Goal: Transaction & Acquisition: Purchase product/service

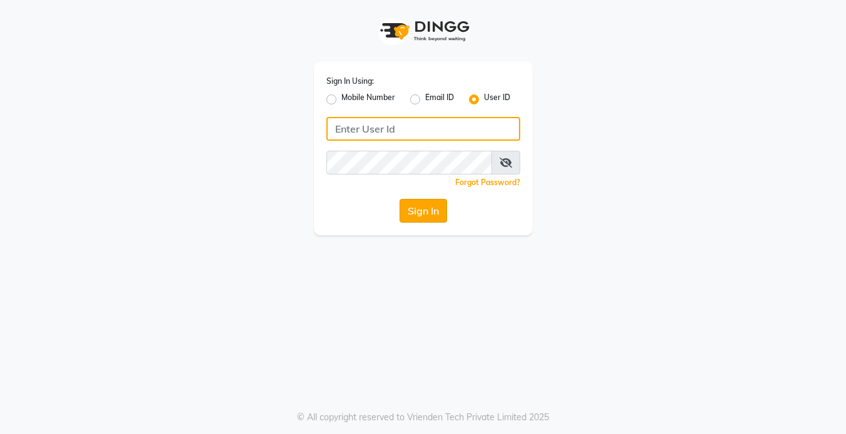
type input "koisalon"
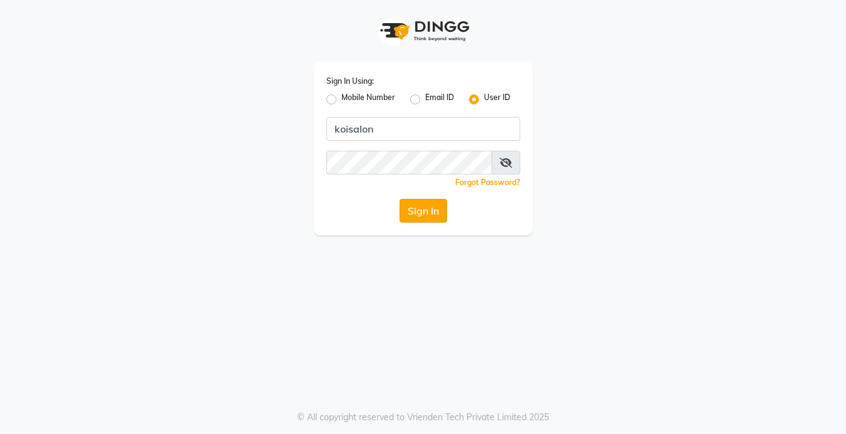
click at [425, 208] on button "Sign In" at bounding box center [424, 211] width 48 height 24
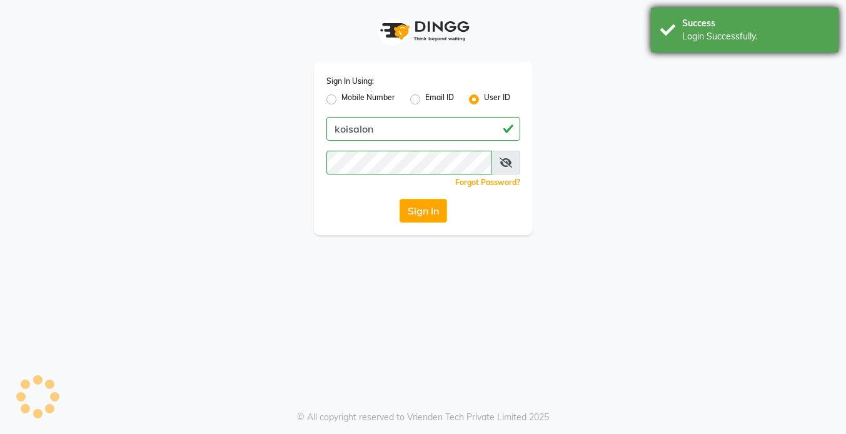
click at [726, 31] on div "Login Successfully." at bounding box center [755, 36] width 147 height 13
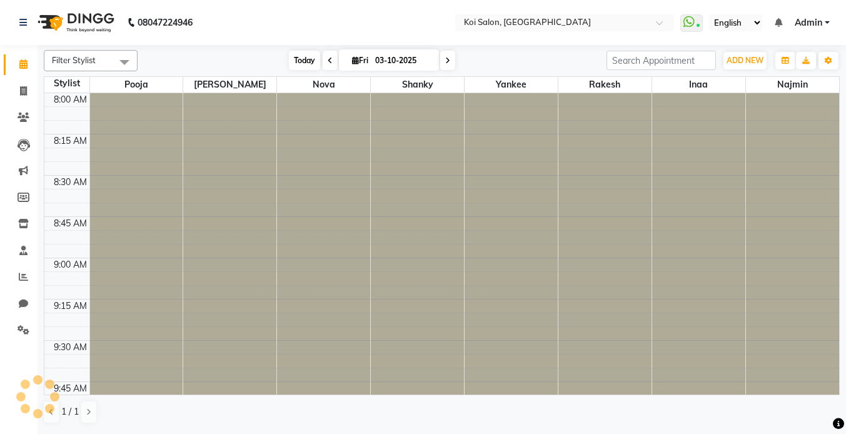
click at [301, 64] on span "Today" at bounding box center [304, 60] width 31 height 19
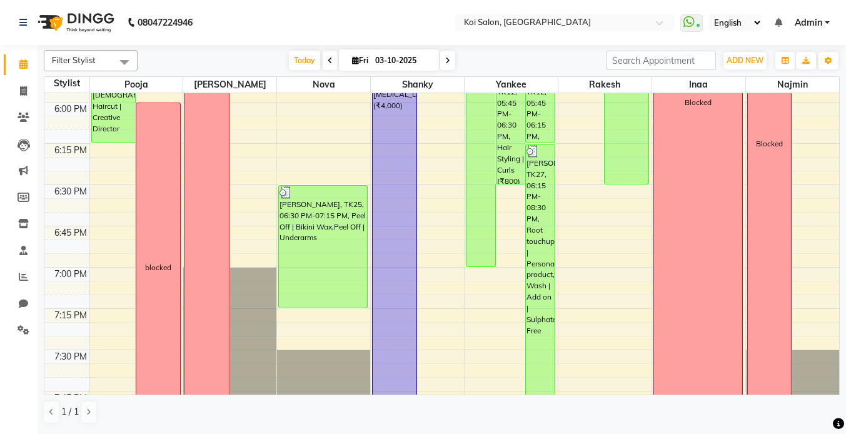
scroll to position [1529, 0]
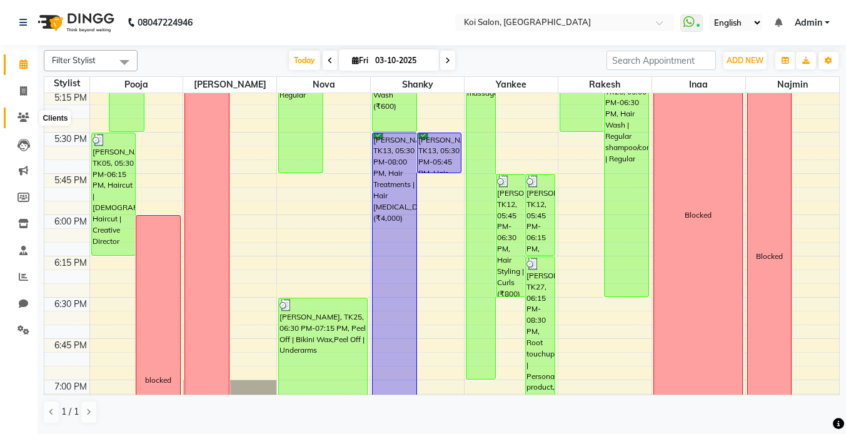
click at [23, 123] on span at bounding box center [24, 118] width 22 height 14
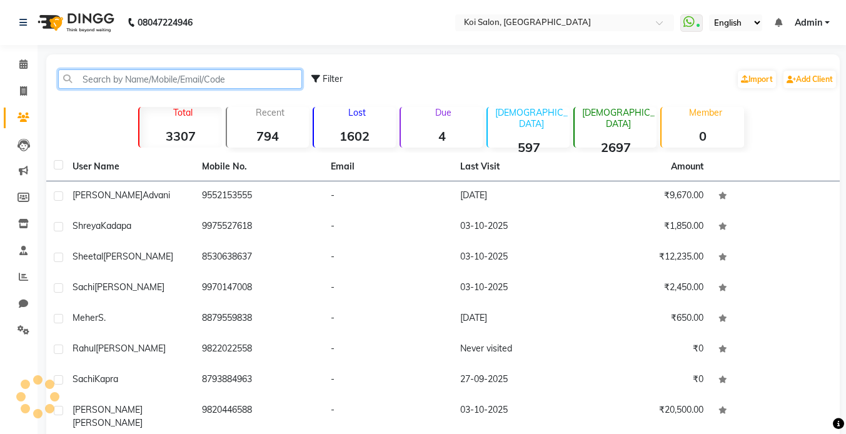
click at [131, 83] on input "text" at bounding box center [180, 78] width 244 height 19
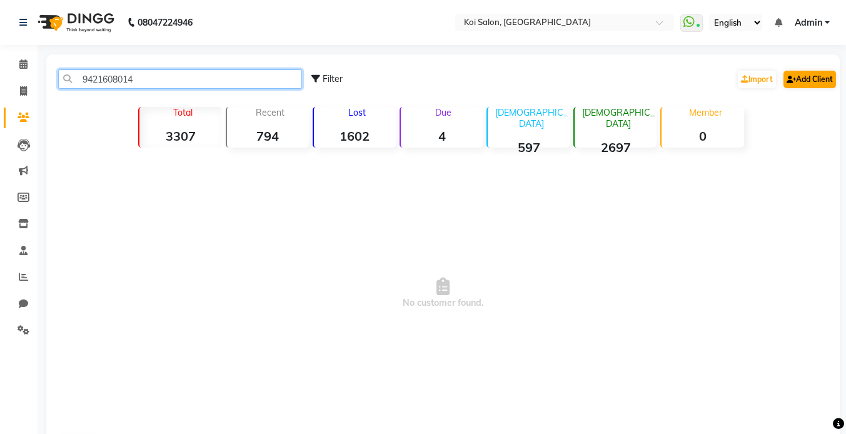
type input "9421608014"
click at [815, 86] on link "Add Client" at bounding box center [809, 80] width 53 height 18
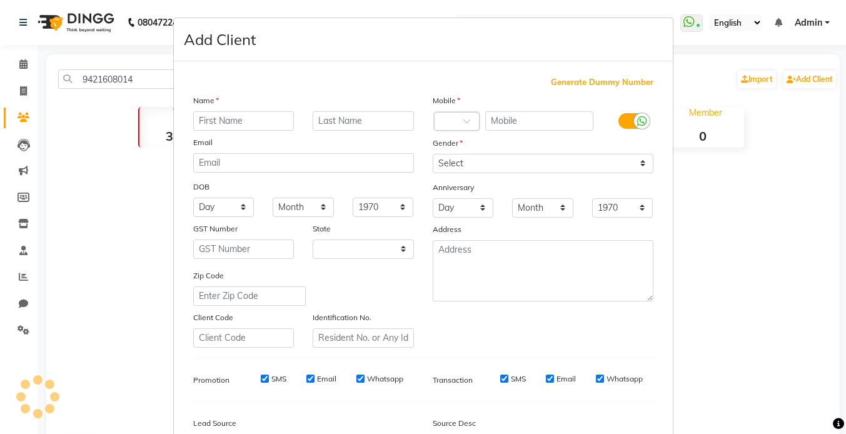
select select "22"
type input "[DEMOGRAPHIC_DATA]"
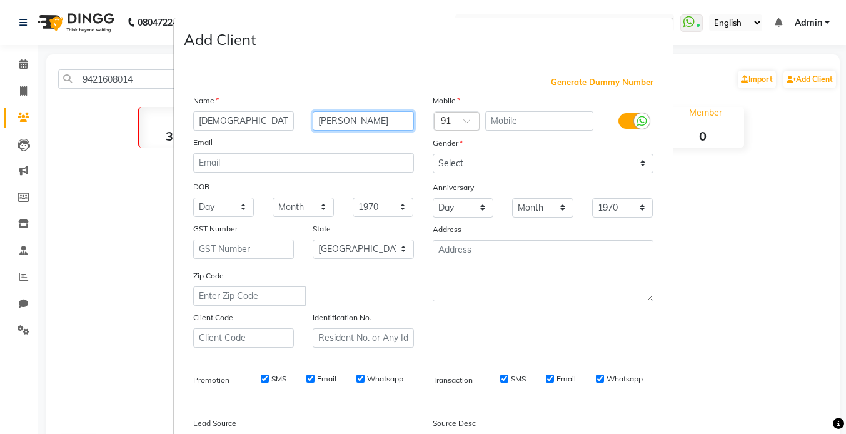
type input "[PERSON_NAME]"
click at [554, 115] on input "text" at bounding box center [539, 120] width 108 height 19
paste input "9421608014"
type input "9421608014"
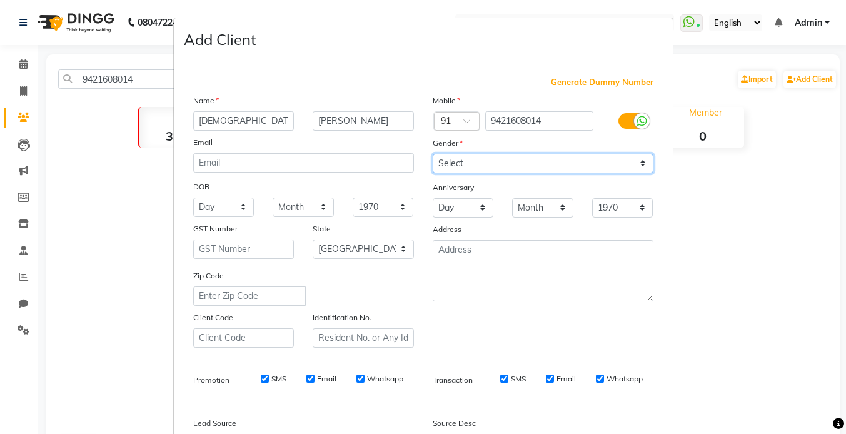
click at [468, 173] on select "Select [DEMOGRAPHIC_DATA] [DEMOGRAPHIC_DATA] Other Prefer Not To Say" at bounding box center [543, 163] width 221 height 19
select select "[DEMOGRAPHIC_DATA]"
click at [433, 154] on select "Select [DEMOGRAPHIC_DATA] [DEMOGRAPHIC_DATA] Other Prefer Not To Say" at bounding box center [543, 163] width 221 height 19
click at [263, 96] on div "Name" at bounding box center [303, 103] width 239 height 18
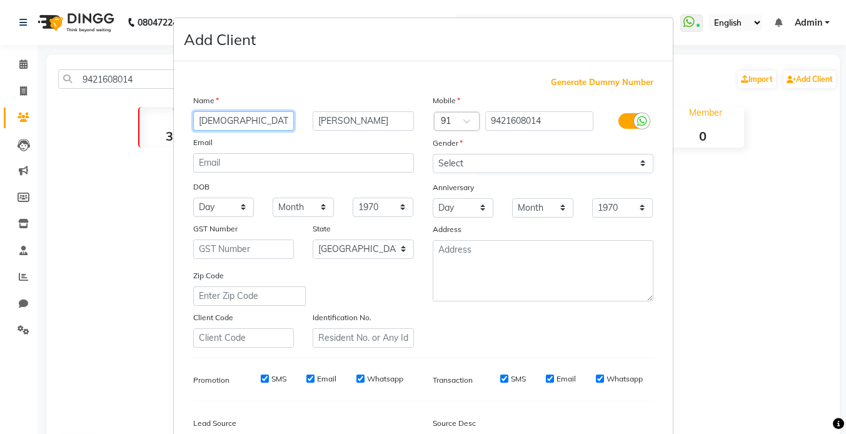
click at [239, 127] on input "[DEMOGRAPHIC_DATA]" at bounding box center [243, 120] width 101 height 19
type input "Neha"
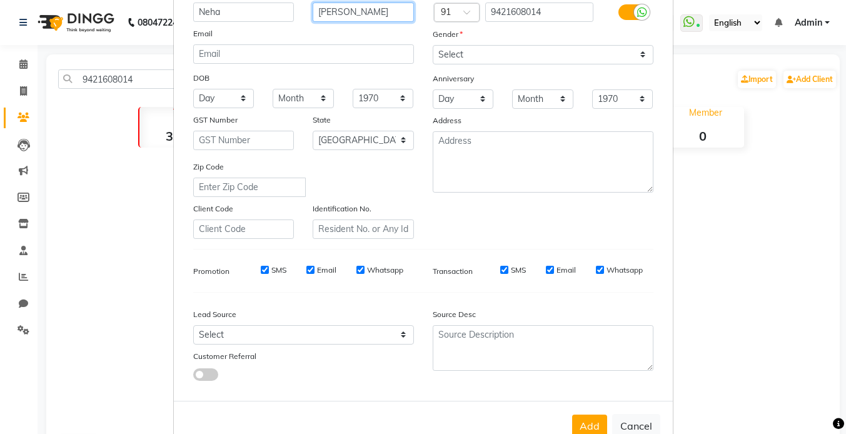
scroll to position [143, 0]
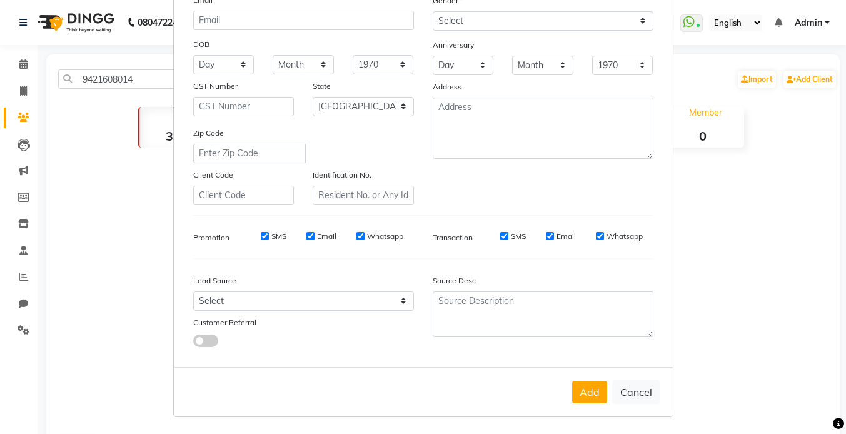
type input "[PERSON_NAME]"
click at [205, 340] on span at bounding box center [205, 341] width 25 height 13
click at [193, 343] on input "checkbox" at bounding box center [193, 343] width 0 height 0
select select "26277"
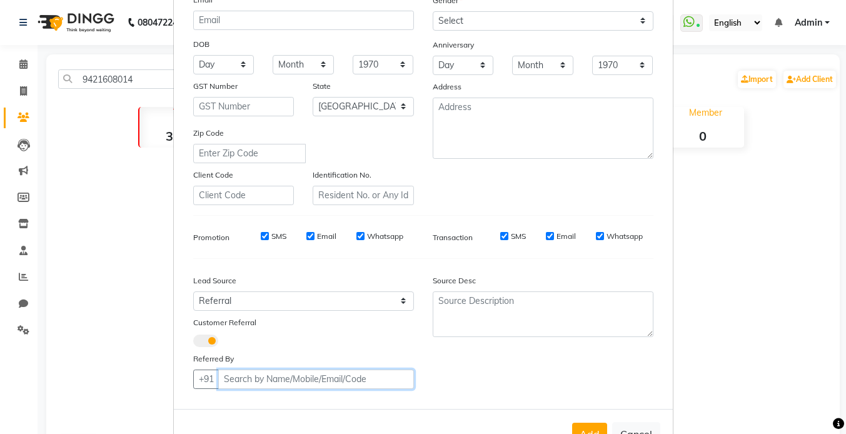
click at [299, 385] on input "text" at bounding box center [316, 379] width 196 height 19
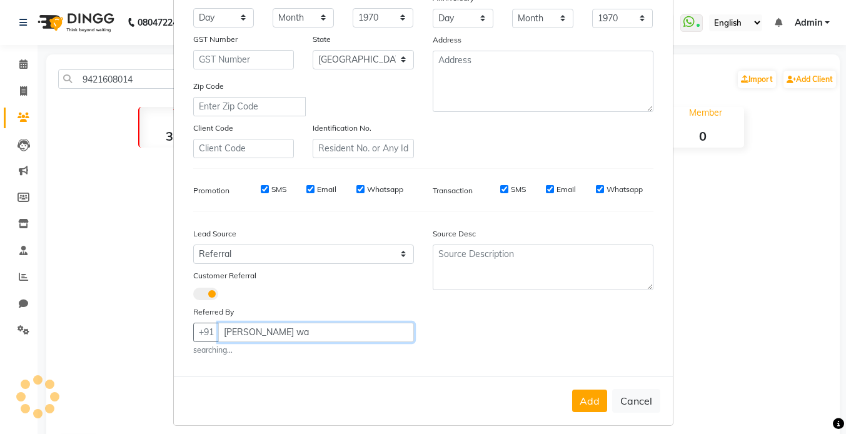
scroll to position [199, 0]
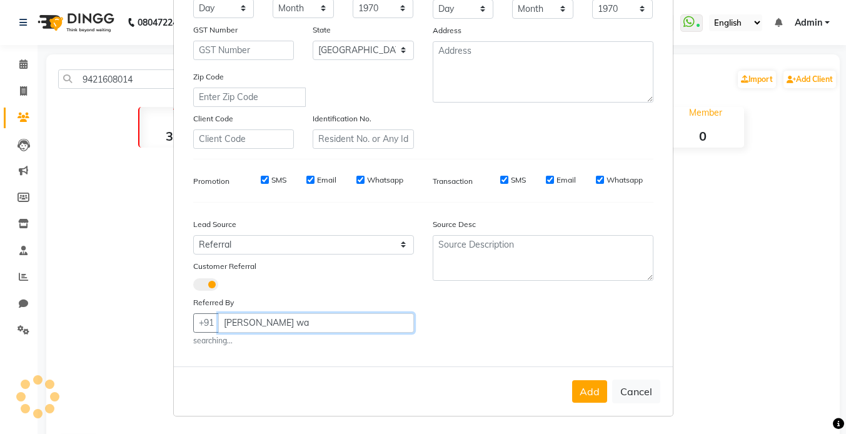
click at [296, 330] on input "[PERSON_NAME] wa" at bounding box center [316, 322] width 196 height 19
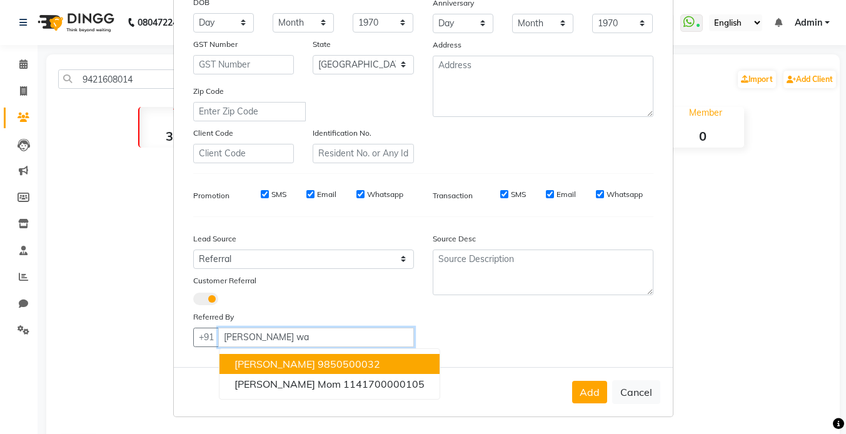
click at [285, 363] on span "[PERSON_NAME]" at bounding box center [274, 364] width 81 height 13
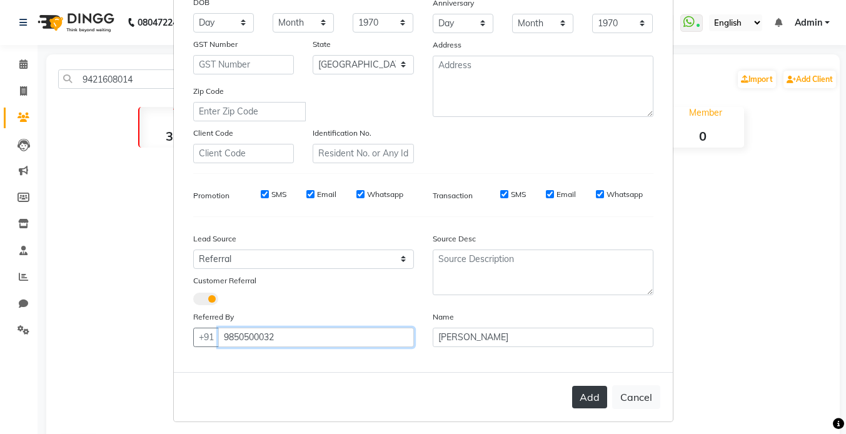
type input "9850500032"
click at [587, 391] on button "Add" at bounding box center [589, 397] width 35 height 23
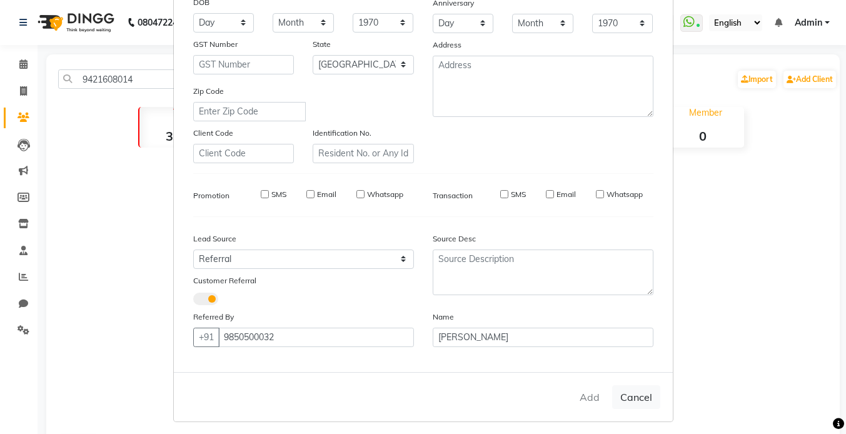
select select
select select "null"
select select
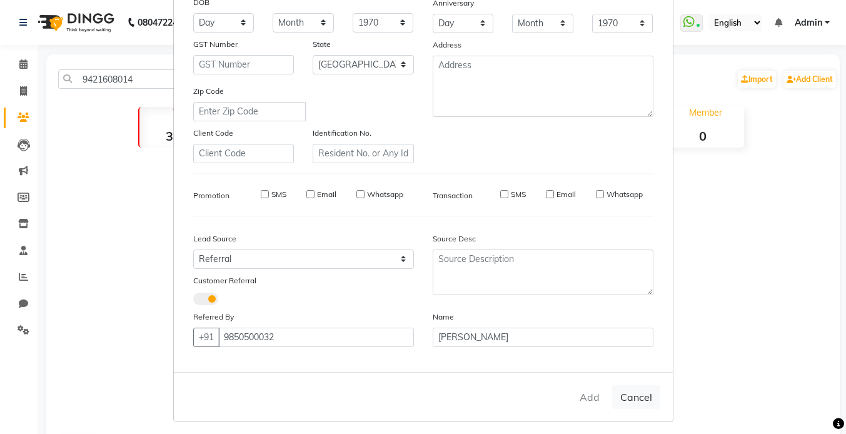
select select
checkbox input "false"
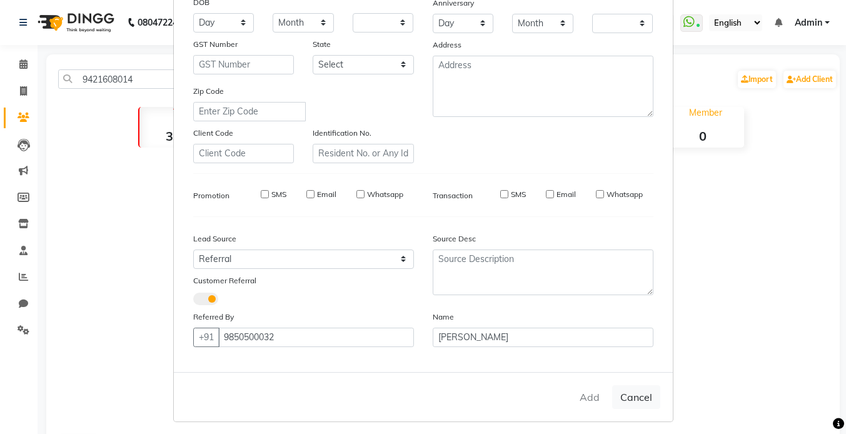
checkbox input "false"
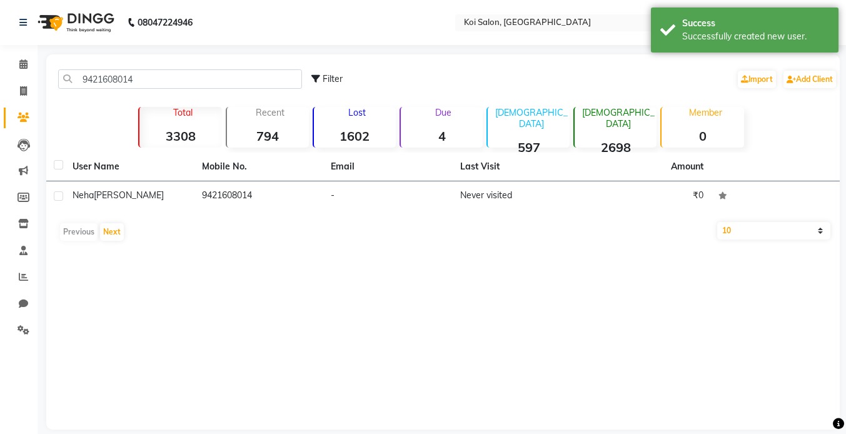
click at [131, 212] on div "User Name Mobile No. Email Last Visit Amount Neha [PERSON_NAME] 9421608014 - Ne…" at bounding box center [442, 200] width 793 height 94
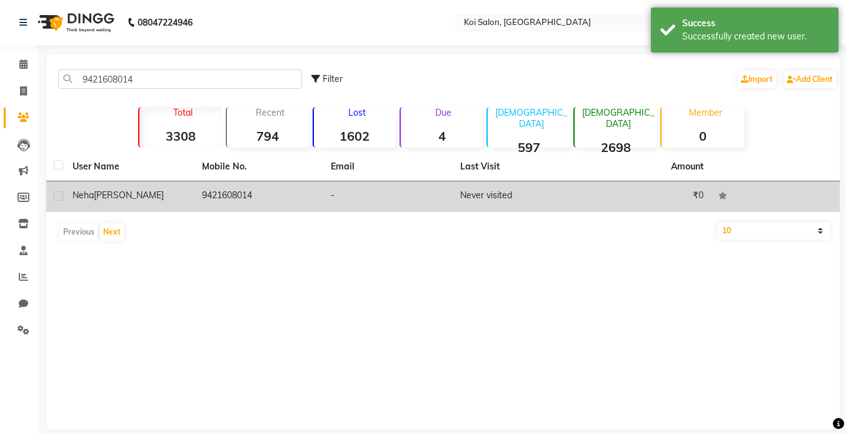
click at [139, 204] on td "Neha [PERSON_NAME]" at bounding box center [129, 196] width 129 height 31
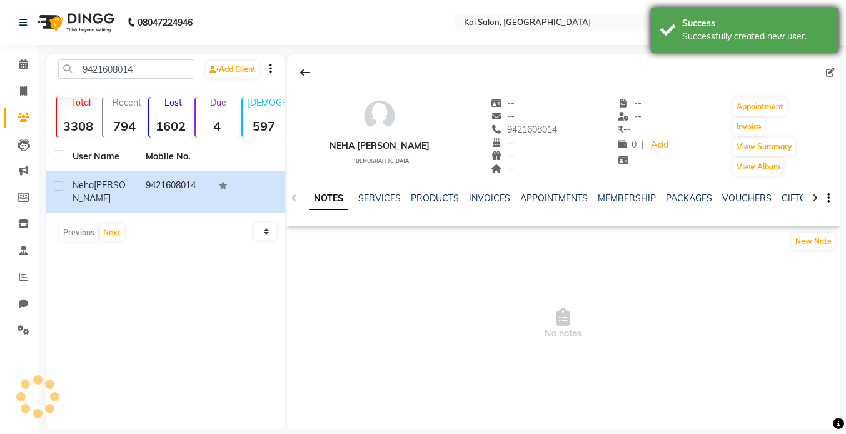
click at [785, 31] on div "Successfully created new user." at bounding box center [755, 36] width 147 height 13
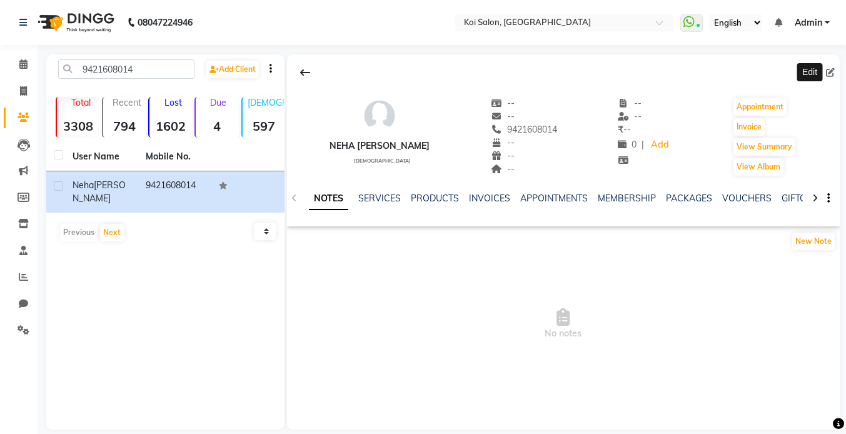
click at [829, 69] on icon at bounding box center [830, 72] width 9 height 9
select select "22"
select select "[DEMOGRAPHIC_DATA]"
select select "26277"
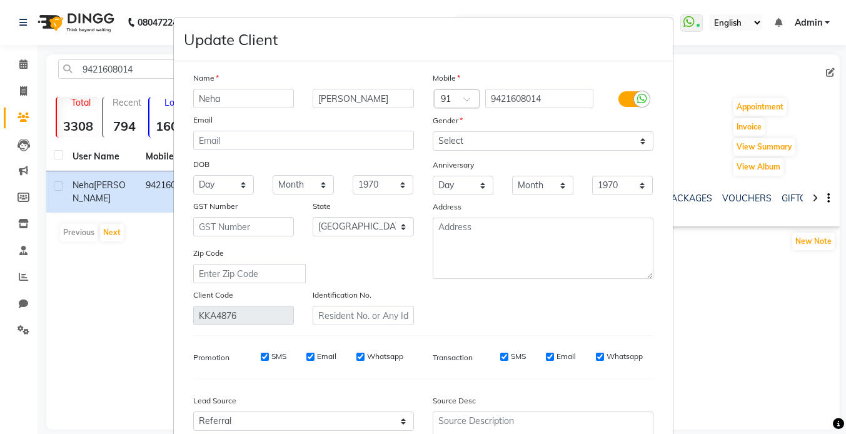
scroll to position [168, 0]
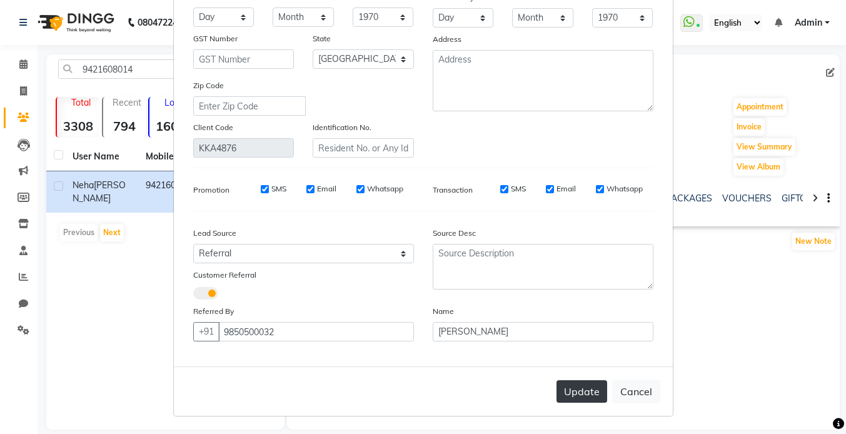
click at [597, 389] on button "Update" at bounding box center [581, 391] width 51 height 23
select select
select select "null"
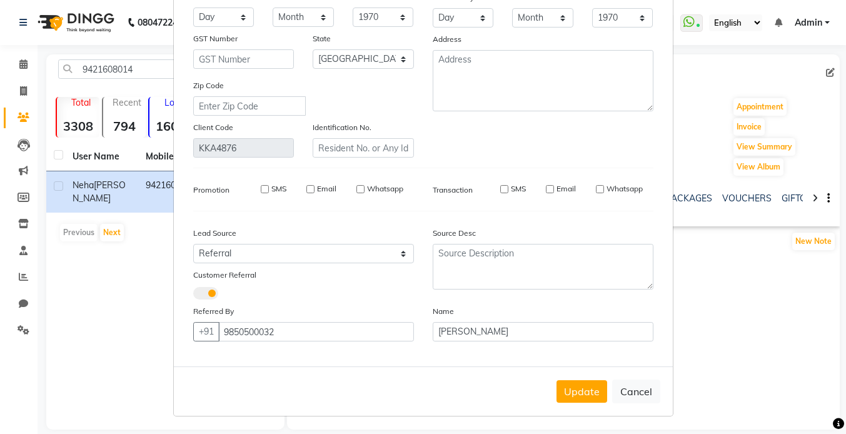
select select
checkbox input "false"
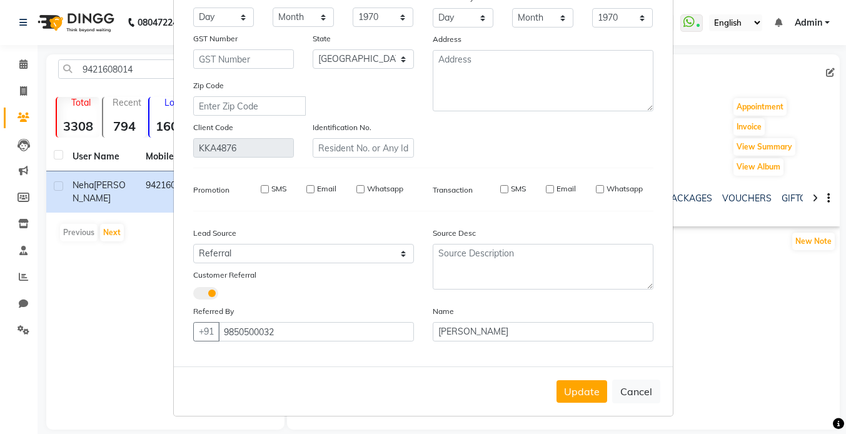
checkbox input "false"
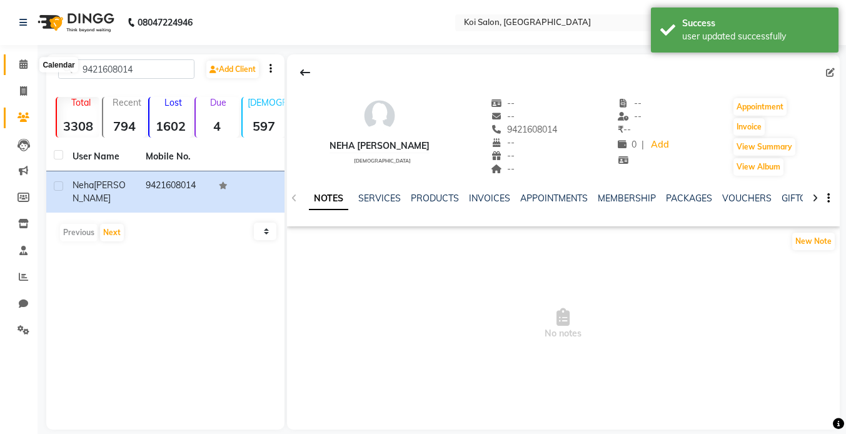
click at [23, 67] on icon at bounding box center [23, 63] width 8 height 9
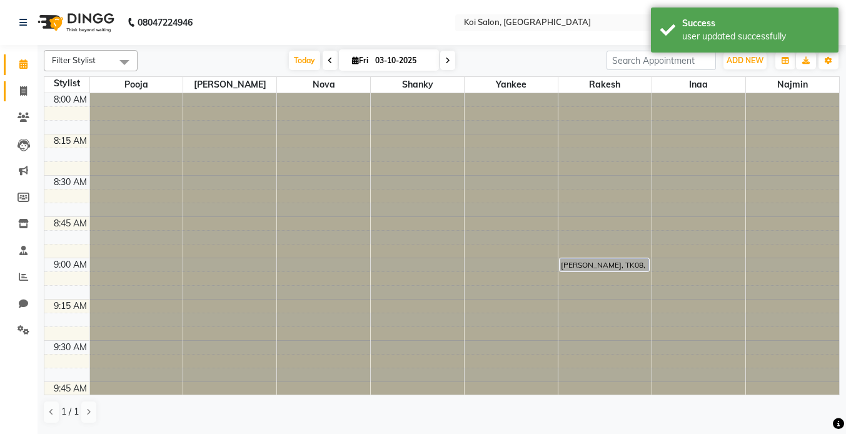
click at [23, 93] on icon at bounding box center [23, 90] width 7 height 9
select select "service"
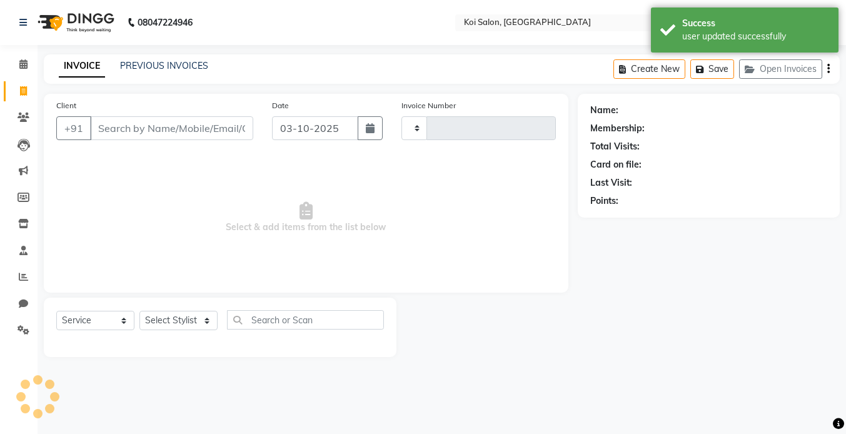
type input "2500"
select select "6717"
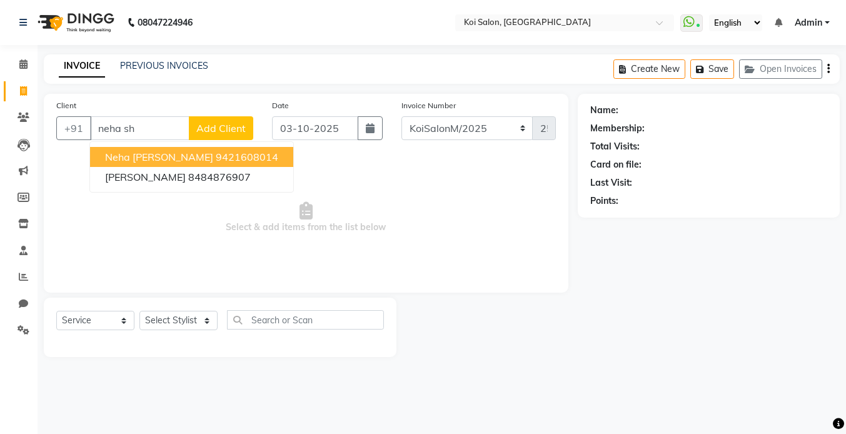
click at [151, 158] on span "Neha [PERSON_NAME]" at bounding box center [159, 157] width 108 height 13
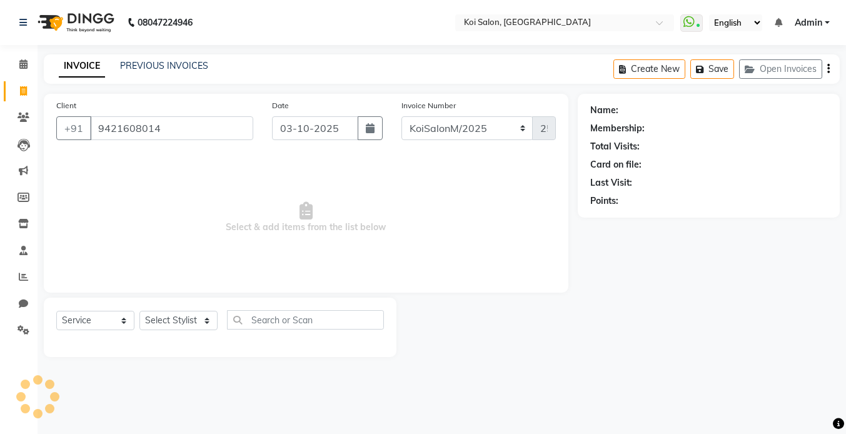
type input "9421608014"
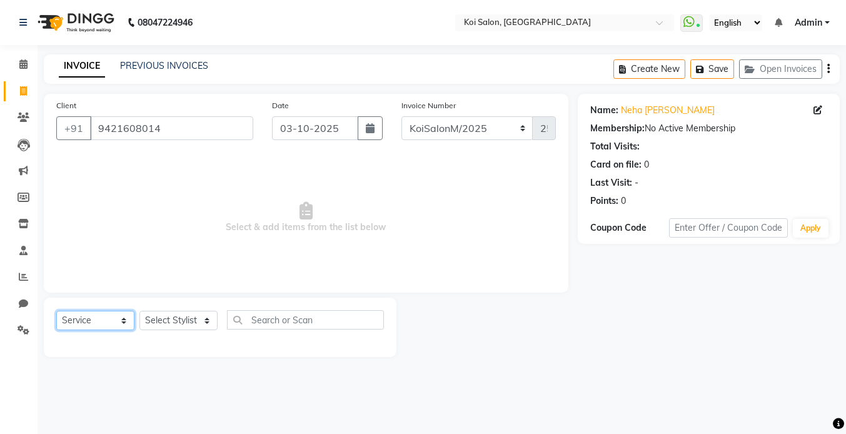
click at [101, 324] on select "Select Service Product Membership Package Voucher Prepaid Gift Card" at bounding box center [95, 320] width 78 height 19
click at [26, 335] on span at bounding box center [24, 330] width 22 height 14
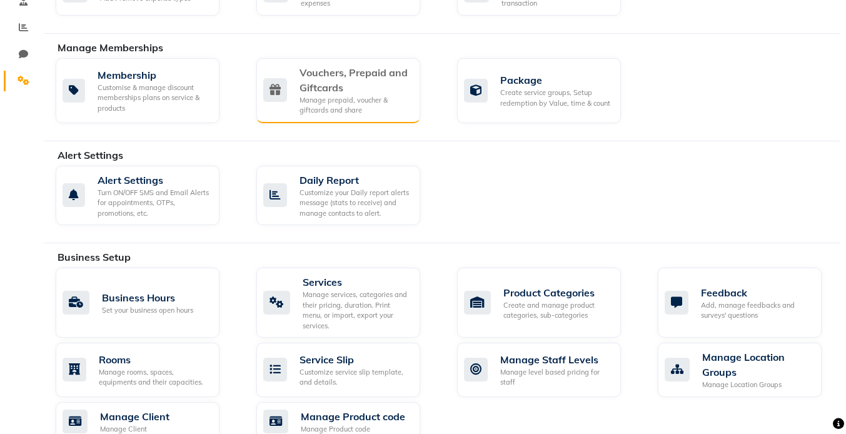
click at [333, 84] on div "Vouchers, Prepaid and Giftcards" at bounding box center [355, 80] width 111 height 30
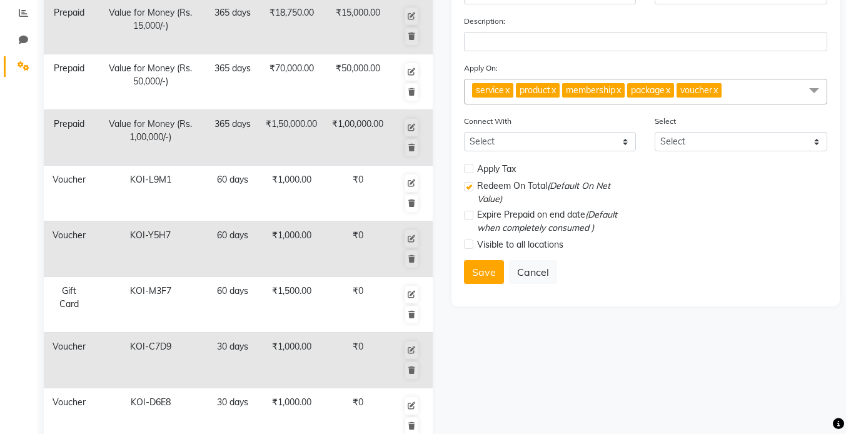
scroll to position [330, 0]
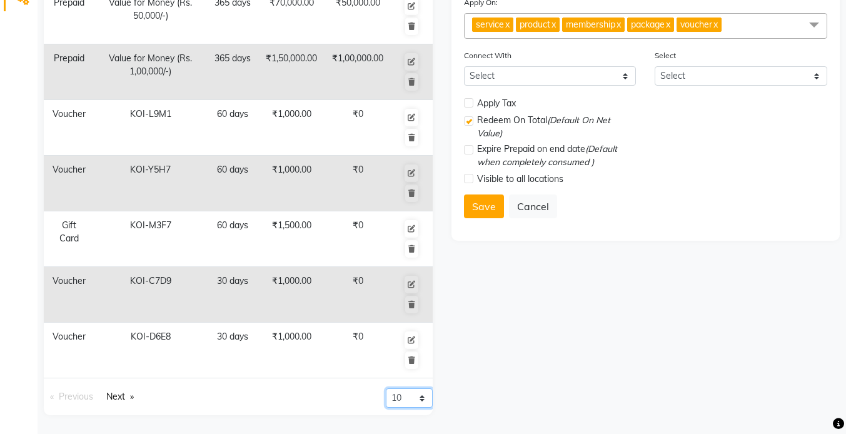
click at [409, 395] on select "10 20 50 100" at bounding box center [409, 397] width 47 height 19
select select "100"
click at [386, 408] on select "10 20 50 100" at bounding box center [409, 397] width 47 height 19
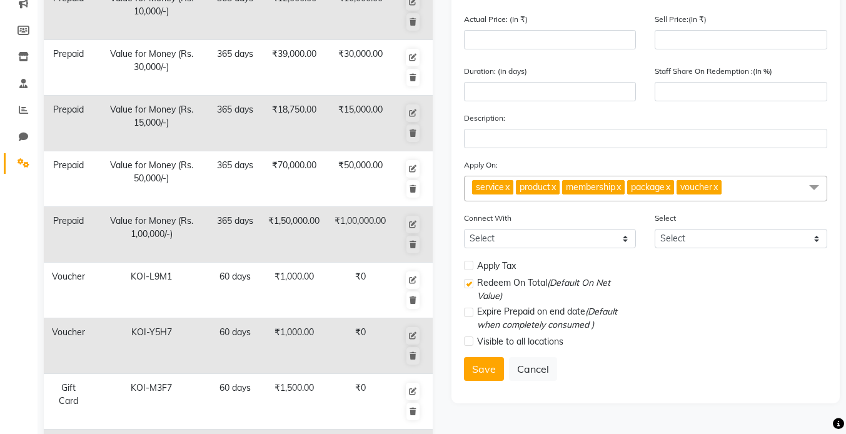
scroll to position [0, 0]
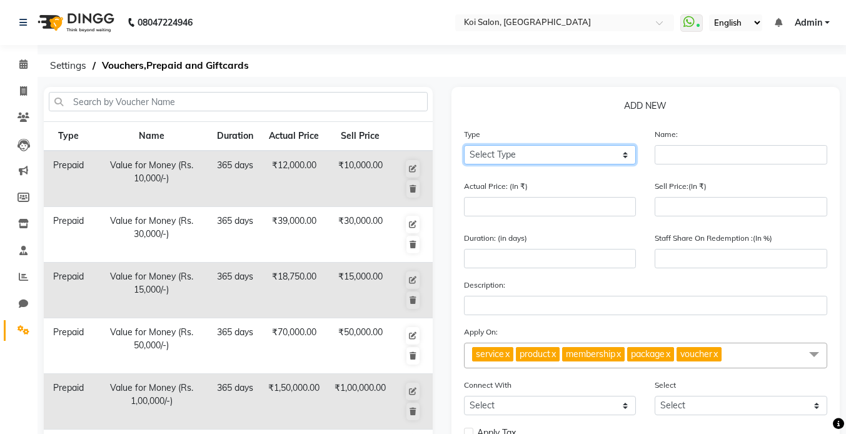
click at [538, 158] on select "Select Type Voucher Prepaid Gift Card" at bounding box center [550, 154] width 173 height 19
select select "V"
click at [464, 145] on select "Select Type Voucher Prepaid Gift Card" at bounding box center [550, 154] width 173 height 19
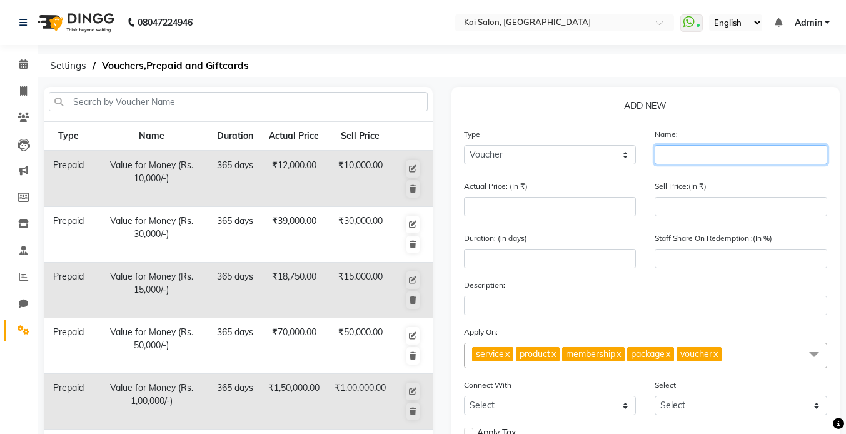
click at [710, 153] on input "text" at bounding box center [741, 154] width 173 height 19
type input "K"
type input "V"
type input "KOIxNEH25"
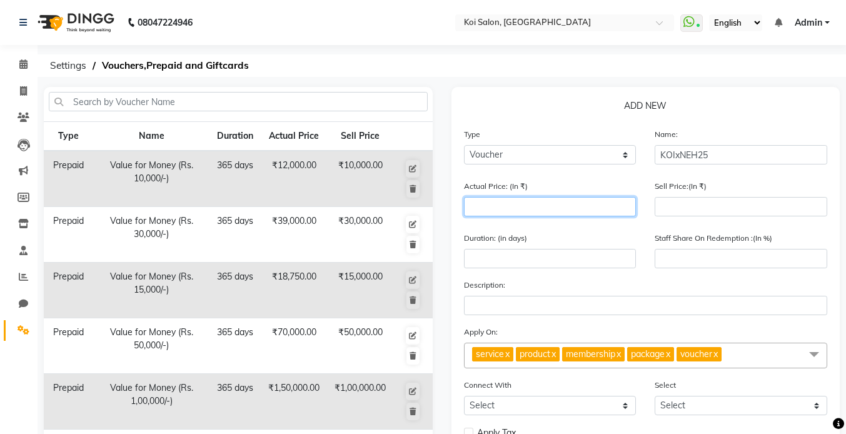
click at [536, 213] on input "number" at bounding box center [550, 206] width 173 height 19
type input "2"
type input "0"
type input "2500"
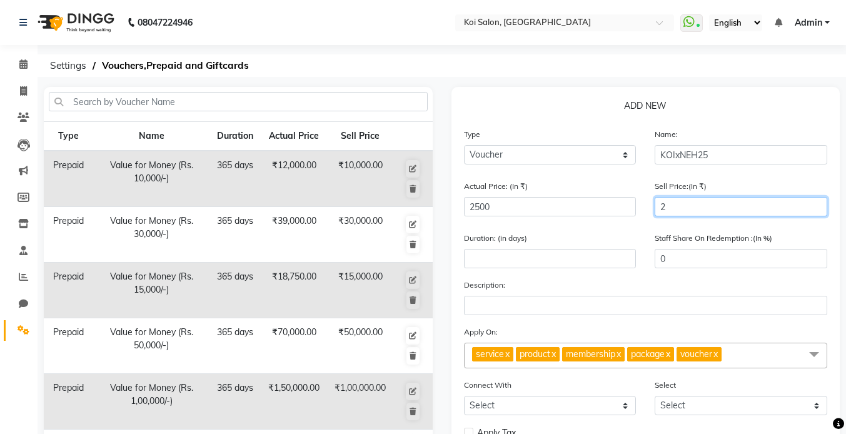
type input "25"
type input "1"
type input "250"
type input "10"
type input "2500"
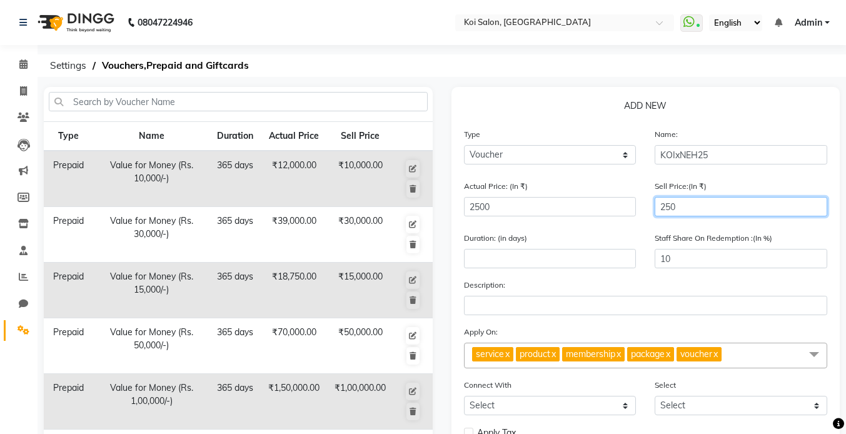
type input "100"
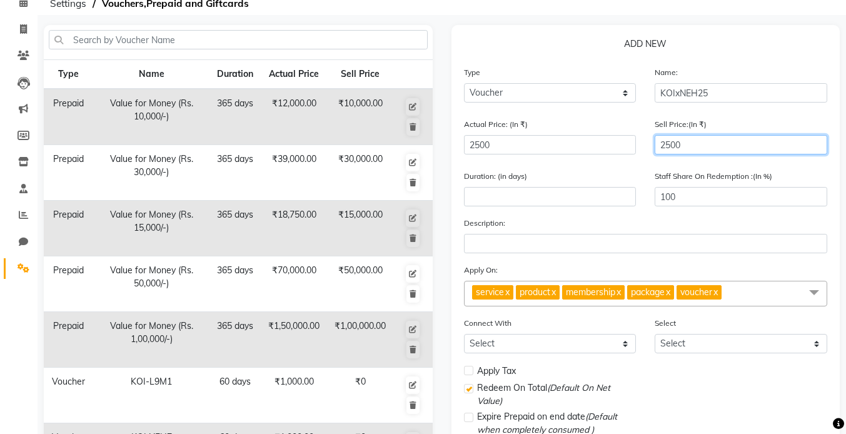
scroll to position [82, 0]
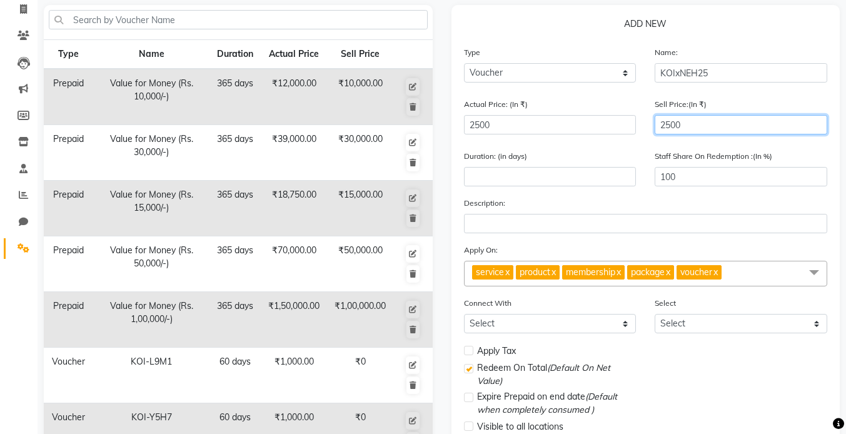
type input "2500"
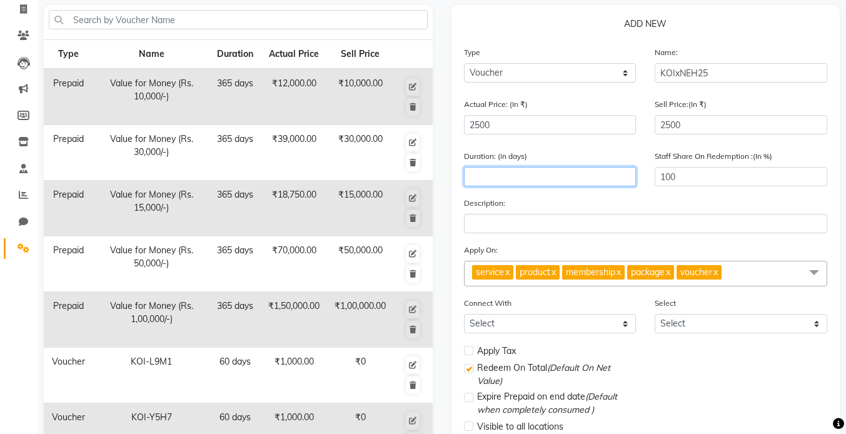
click at [504, 174] on input "number" at bounding box center [550, 176] width 173 height 19
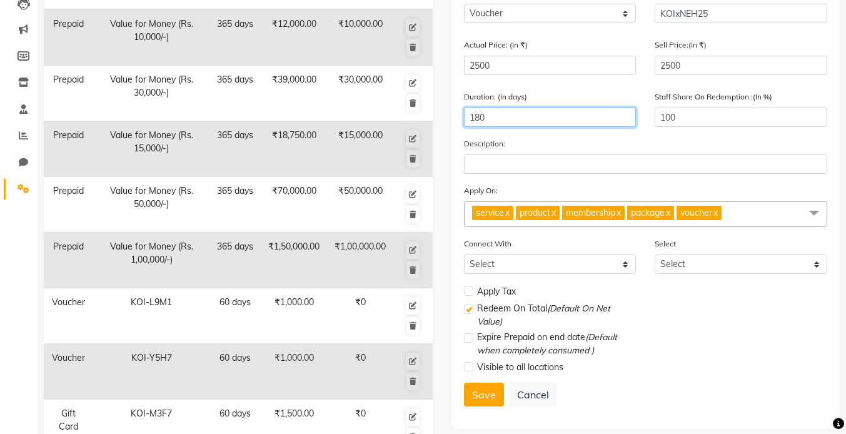
scroll to position [146, 0]
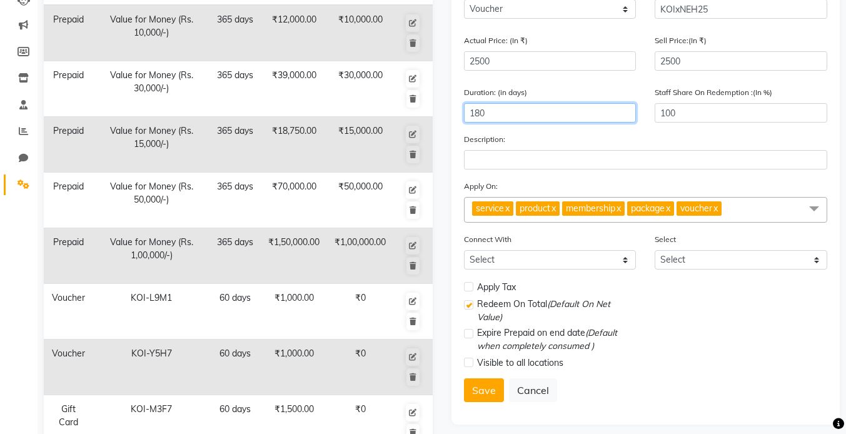
type input "180"
click at [556, 206] on link "x" at bounding box center [553, 208] width 6 height 11
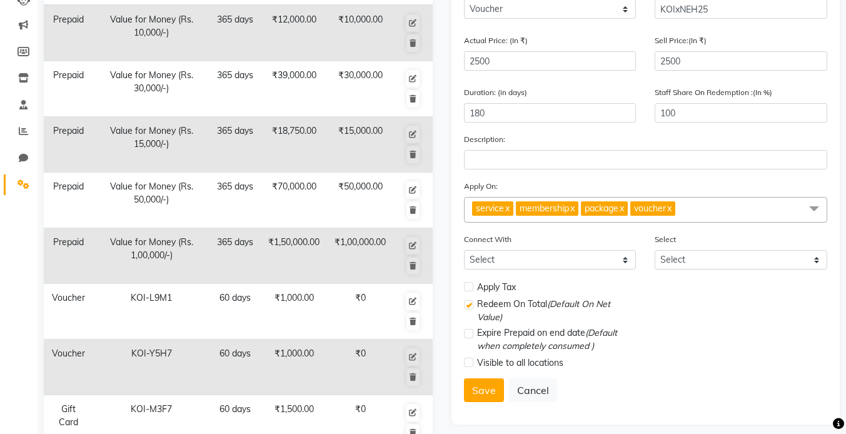
click at [624, 209] on link "x" at bounding box center [621, 208] width 6 height 11
click at [575, 208] on link "x" at bounding box center [572, 208] width 6 height 11
click at [557, 209] on link "x" at bounding box center [554, 208] width 6 height 11
click at [592, 213] on span "service x" at bounding box center [646, 210] width 364 height 26
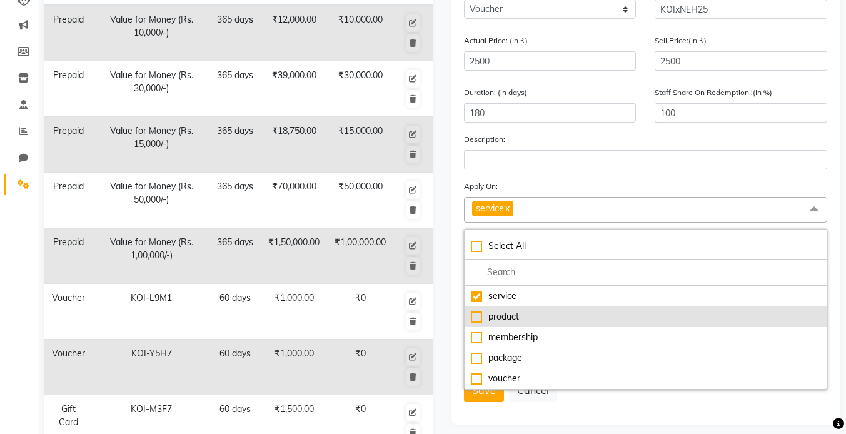
click at [477, 316] on div "product" at bounding box center [646, 316] width 350 height 13
checkbox input "true"
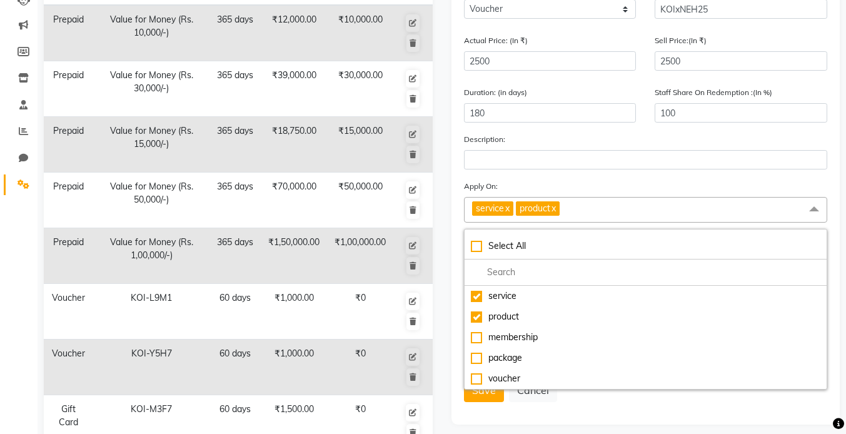
click at [637, 413] on div "ADD NEW Type Select Type Voucher Prepaid Gift Card Name: KOIxNEH25 Actual Price…" at bounding box center [645, 182] width 389 height 483
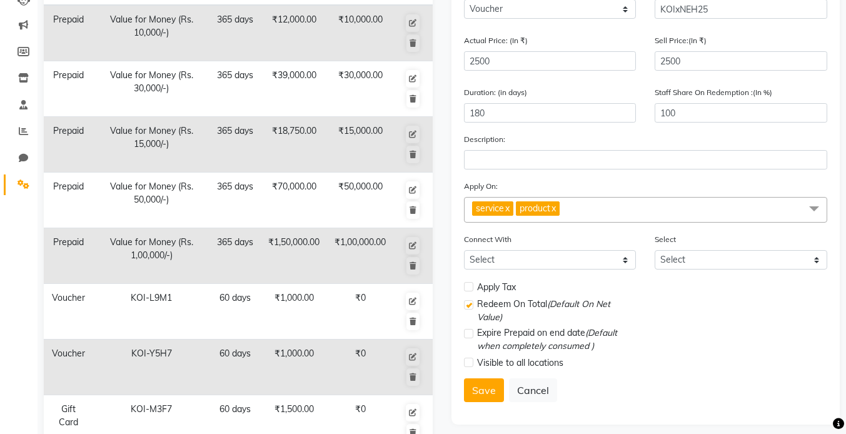
click at [682, 213] on span "service x product x" at bounding box center [646, 210] width 364 height 26
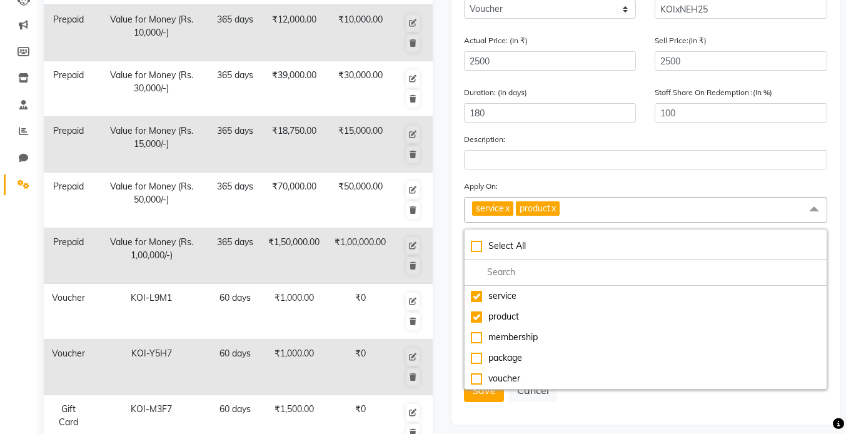
click at [682, 213] on span "service x product x" at bounding box center [646, 210] width 364 height 26
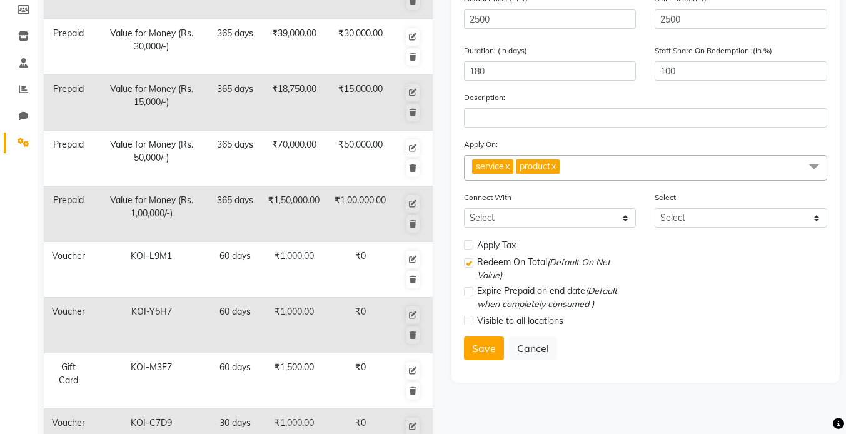
scroll to position [196, 0]
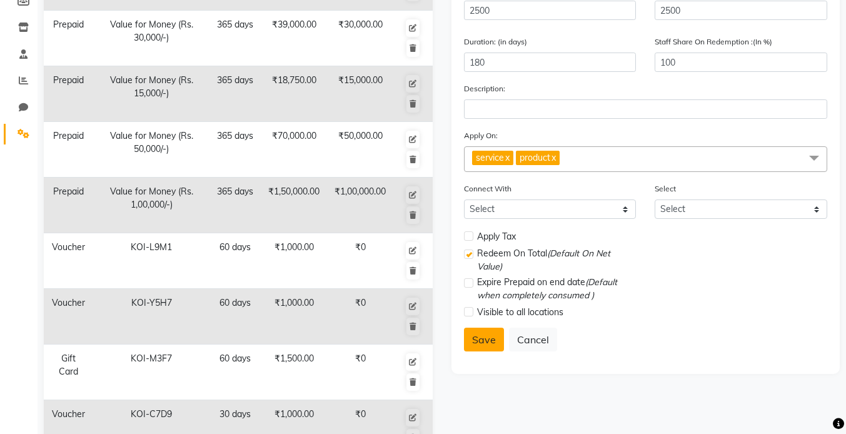
click at [485, 348] on button "Save" at bounding box center [484, 340] width 40 height 24
select select
checkbox input "false"
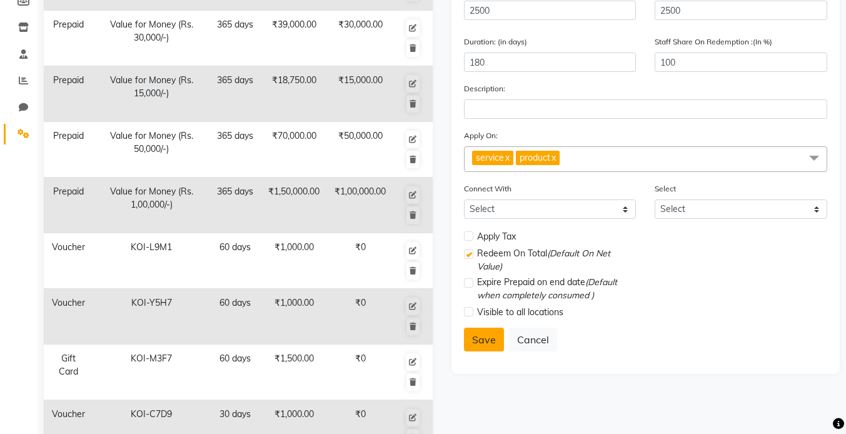
checkbox input "true"
checkbox input "false"
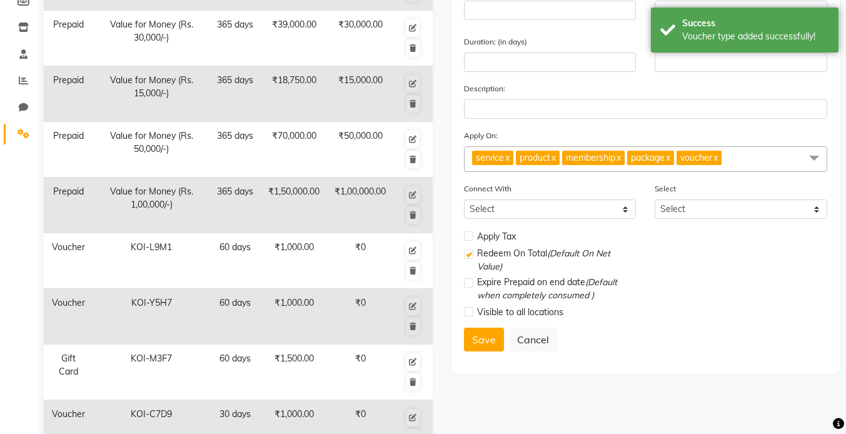
scroll to position [0, 0]
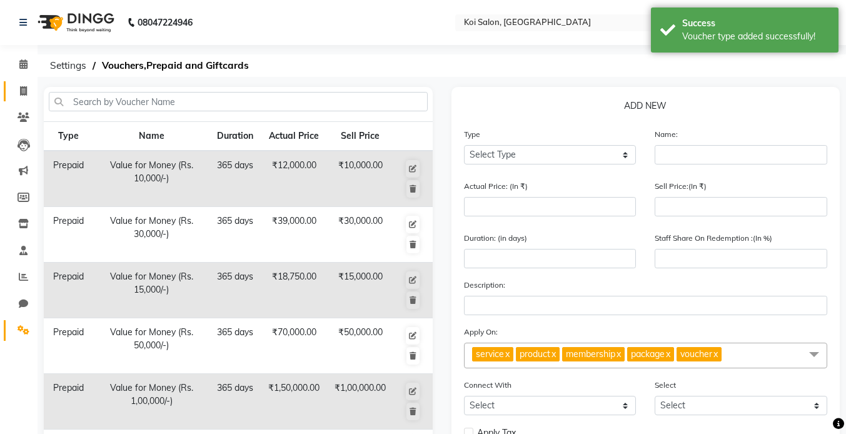
click at [24, 99] on link "Invoice" at bounding box center [19, 91] width 30 height 21
select select "6717"
select select "service"
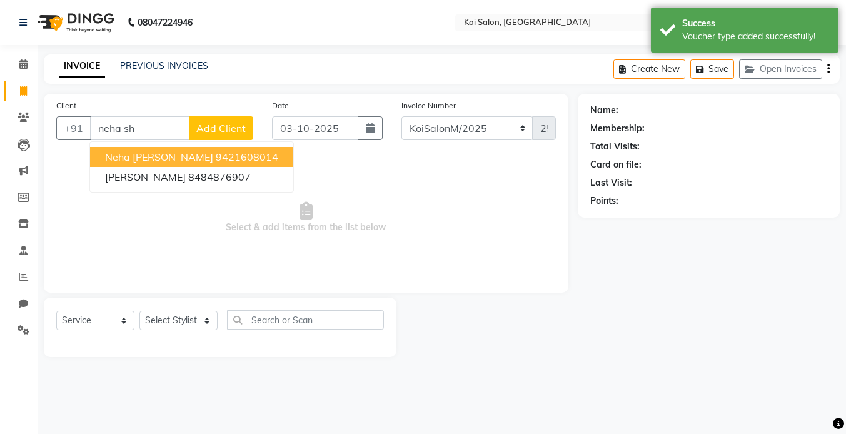
click at [163, 159] on span "Neha [PERSON_NAME]" at bounding box center [159, 157] width 108 height 13
type input "9421608014"
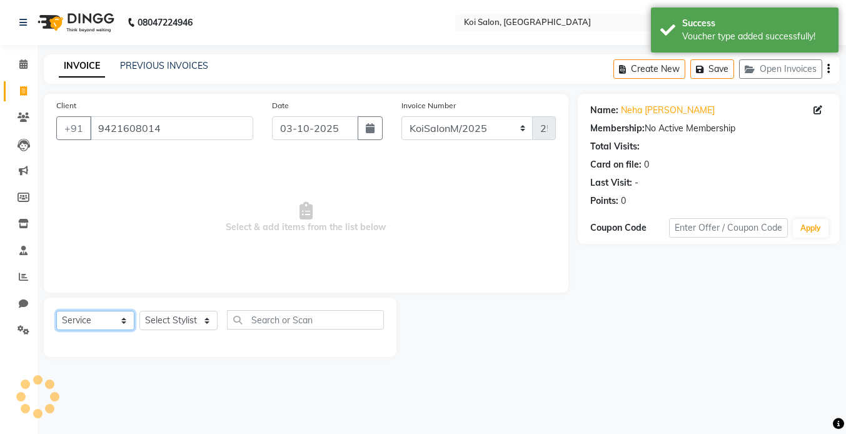
click at [106, 319] on select "Select Service Product Membership Package Voucher Prepaid Gift Card" at bounding box center [95, 320] width 78 height 19
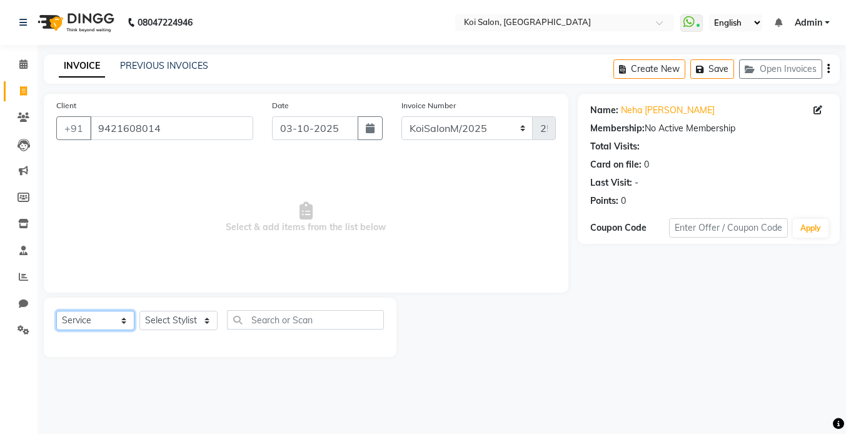
select select "V"
click at [56, 311] on select "Select Service Product Membership Package Voucher Prepaid Gift Card" at bounding box center [95, 320] width 78 height 19
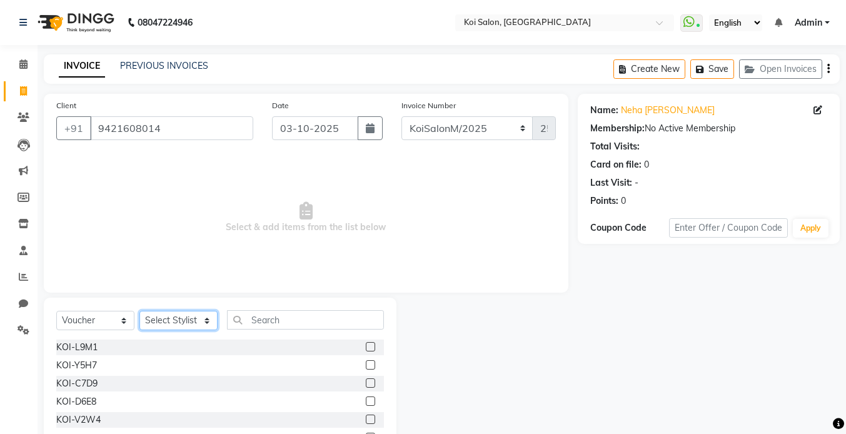
click at [172, 324] on select "Select Stylist [PERSON_NAME] | Housekeeping [PERSON_NAME] Inaa [PERSON_NAME] | …" at bounding box center [178, 320] width 78 height 19
select select "17080"
click at [139, 311] on select "Select Stylist [PERSON_NAME] | Housekeeping [PERSON_NAME] Inaa [PERSON_NAME] | …" at bounding box center [178, 320] width 78 height 19
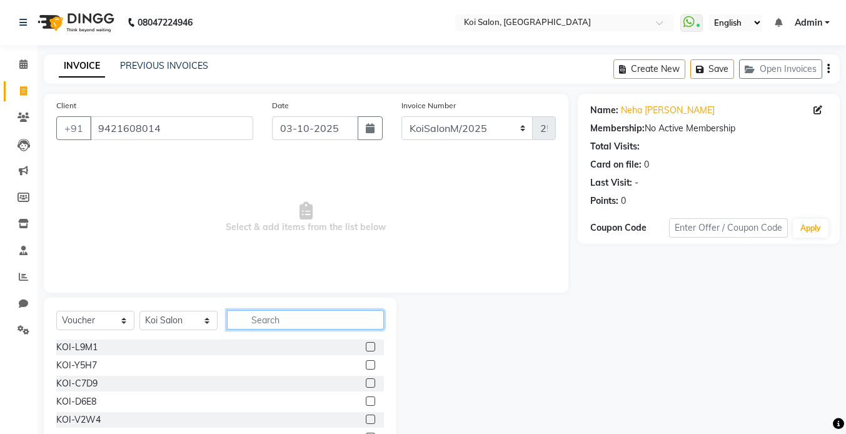
click at [286, 320] on input "text" at bounding box center [305, 319] width 157 height 19
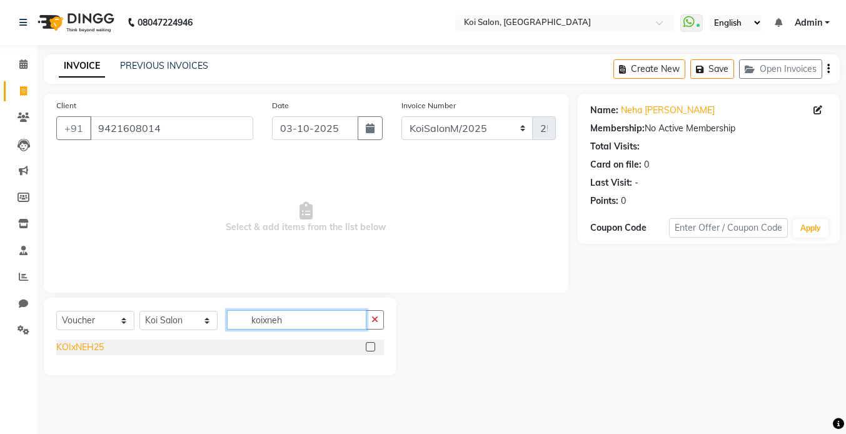
type input "koixneh"
click at [93, 352] on div "KOIxNEH25" at bounding box center [80, 347] width 48 height 13
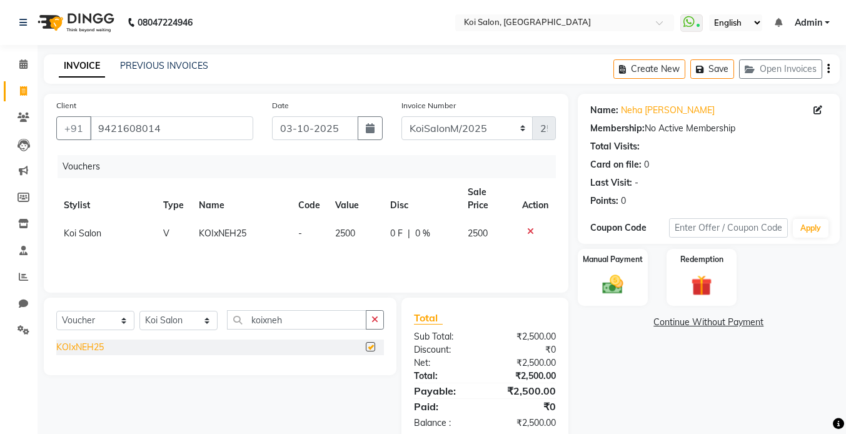
checkbox input "false"
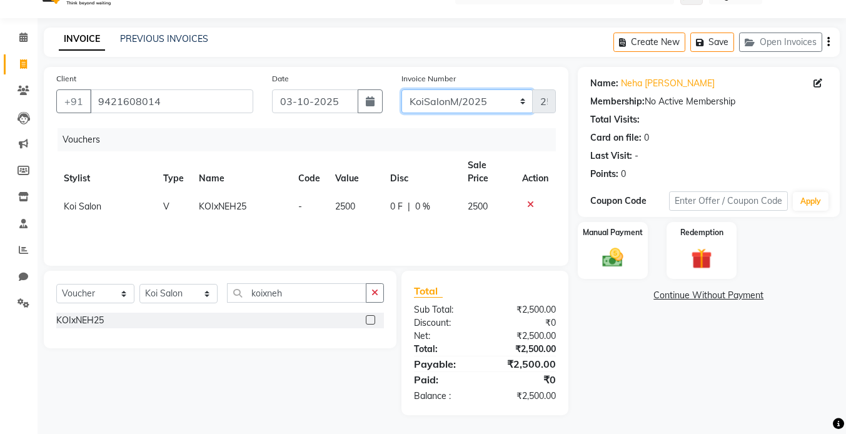
click at [507, 101] on select "KoiSalonPrepaid/2025 KoiSalonF/2025 KoiSalonM/2025" at bounding box center [467, 101] width 132 height 24
click at [401, 89] on select "KoiSalonPrepaid/2025 KoiSalonF/2025 KoiSalonM/2025" at bounding box center [467, 101] width 132 height 24
click at [633, 254] on div "Manual Payment" at bounding box center [612, 250] width 73 height 59
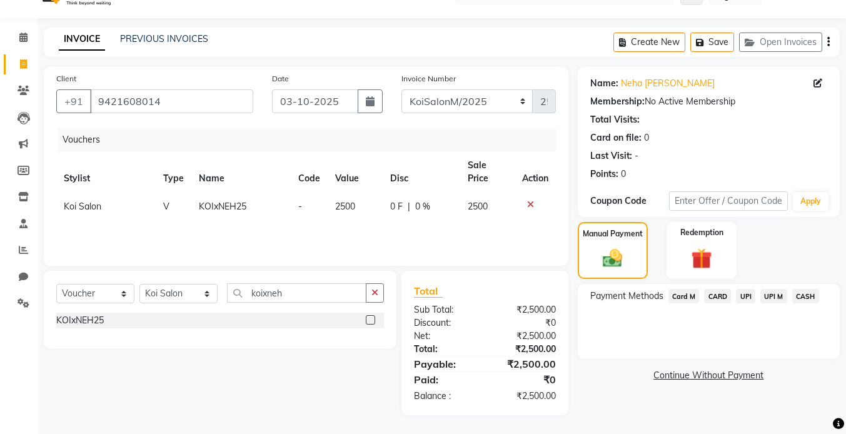
click at [742, 293] on span "UPI" at bounding box center [745, 296] width 19 height 14
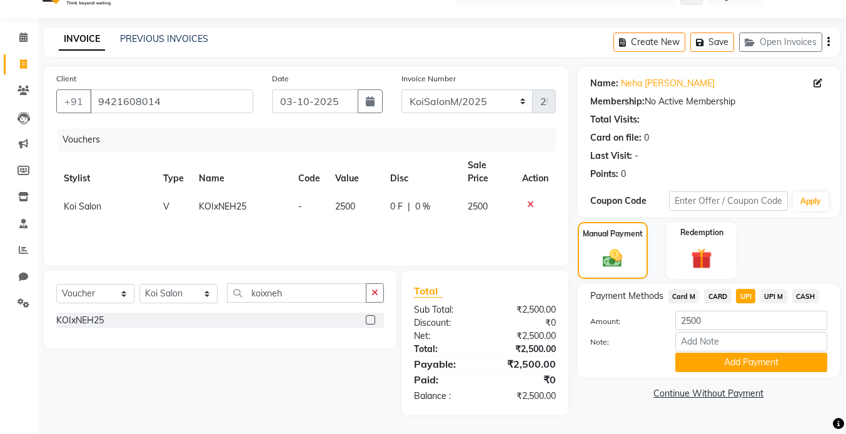
click at [776, 298] on span "UPI M" at bounding box center [773, 296] width 27 height 14
click at [730, 363] on button "Add Payment" at bounding box center [751, 362] width 152 height 19
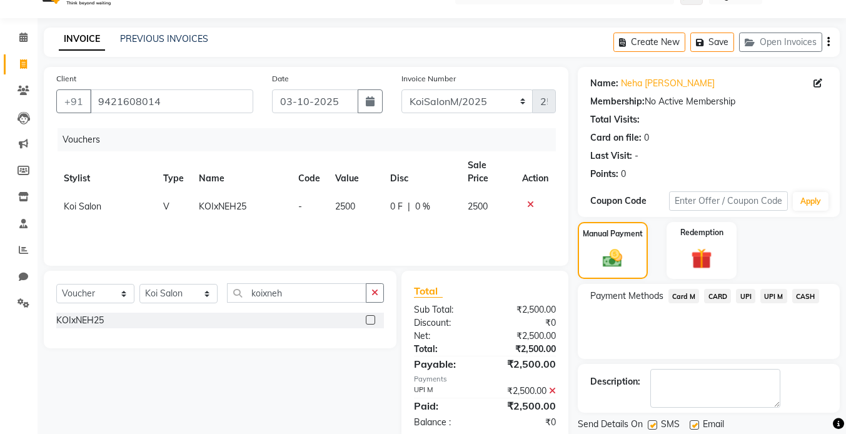
scroll to position [67, 0]
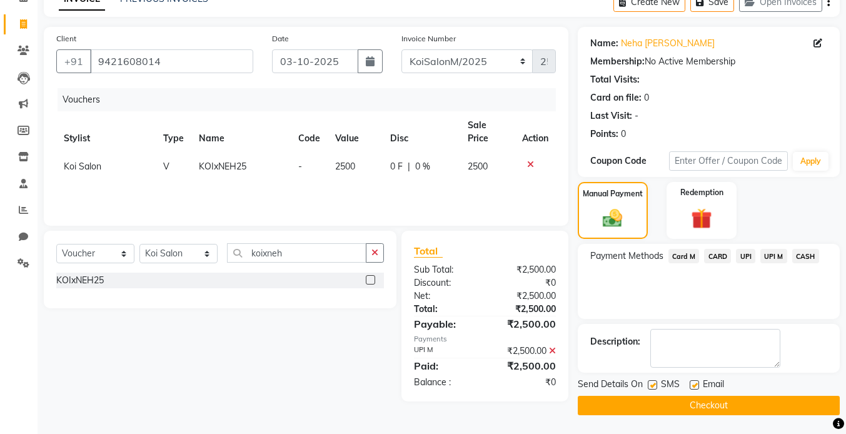
click at [651, 383] on label at bounding box center [652, 384] width 9 height 9
click at [651, 383] on input "checkbox" at bounding box center [652, 385] width 8 height 8
checkbox input "false"
click at [692, 383] on label at bounding box center [694, 384] width 9 height 9
click at [692, 383] on input "checkbox" at bounding box center [694, 385] width 8 height 8
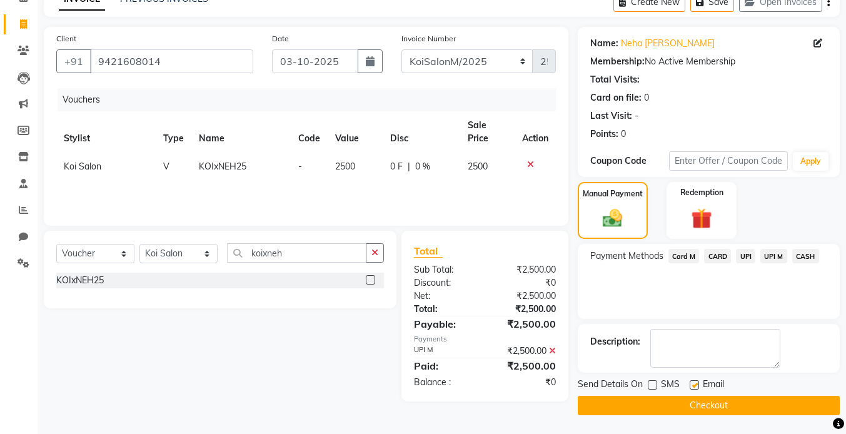
checkbox input "false"
click at [678, 405] on button "Checkout" at bounding box center [709, 405] width 262 height 19
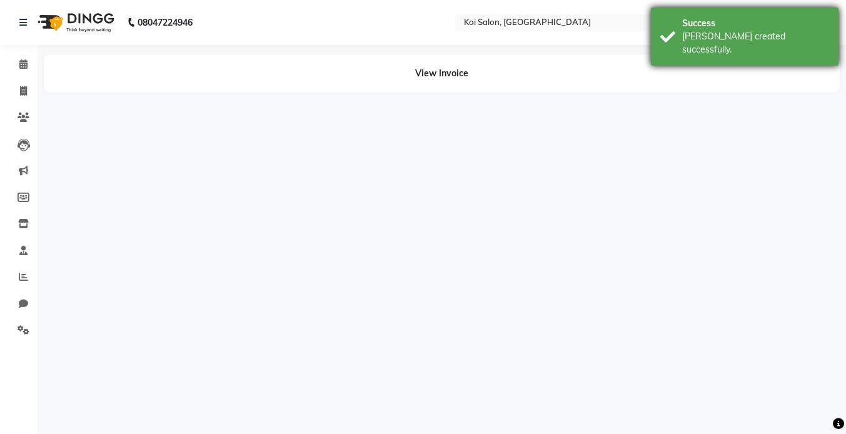
click at [725, 21] on div "Success" at bounding box center [755, 23] width 147 height 13
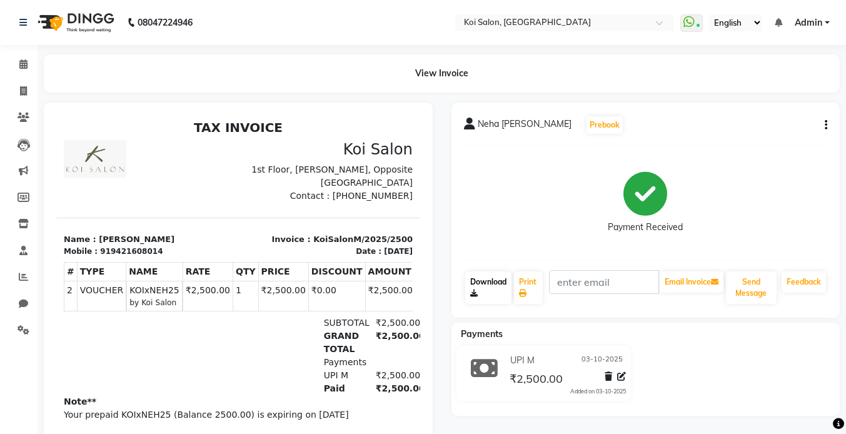
click at [488, 287] on link "Download" at bounding box center [488, 287] width 46 height 33
click at [556, 180] on div "Payment Received" at bounding box center [646, 203] width 364 height 94
